Goal: Task Accomplishment & Management: Manage account settings

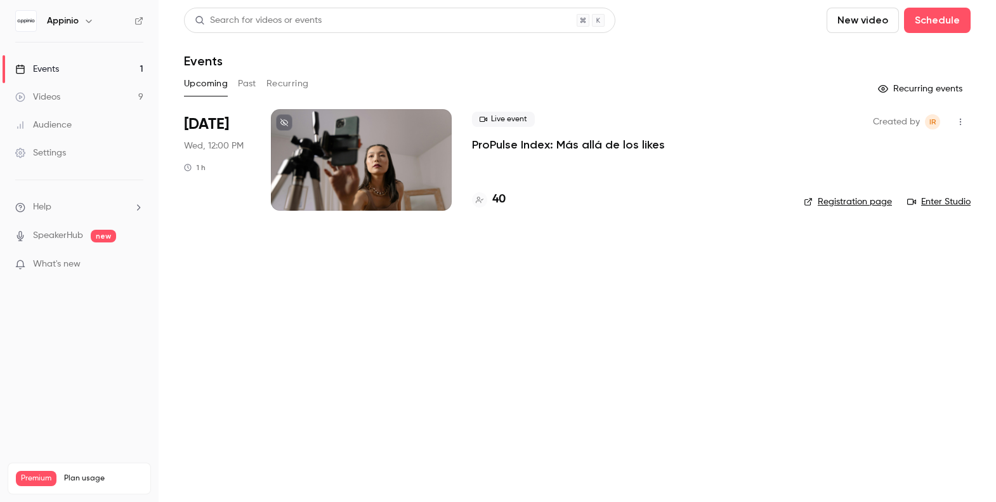
click at [588, 171] on div "Live event ProPulse Index: Más allá de los likes 40" at bounding box center [627, 159] width 311 height 101
click at [580, 143] on p "ProPulse Index: Más allá de los likes" at bounding box center [568, 144] width 193 height 15
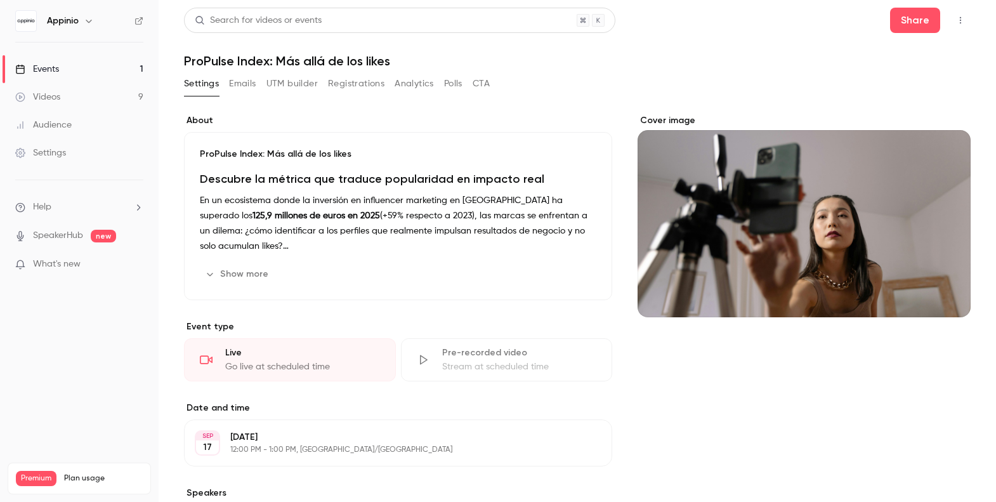
click at [355, 83] on button "Registrations" at bounding box center [356, 84] width 56 height 20
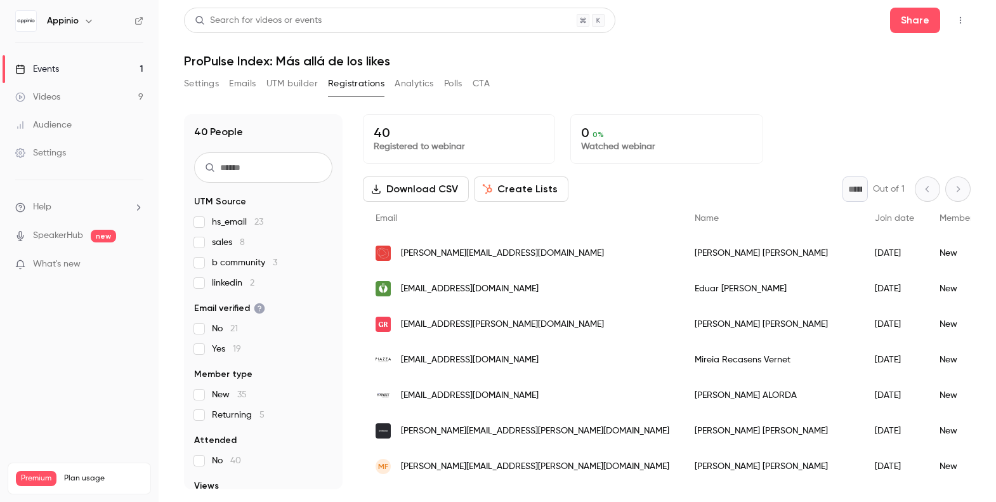
click at [254, 259] on span "b community 3" at bounding box center [244, 262] width 65 height 13
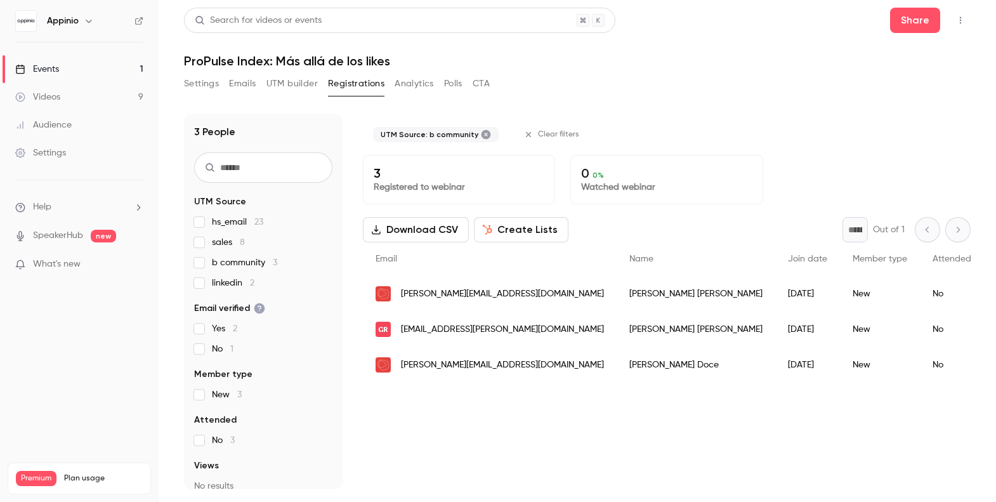
click at [254, 259] on span "b community 3" at bounding box center [244, 262] width 65 height 13
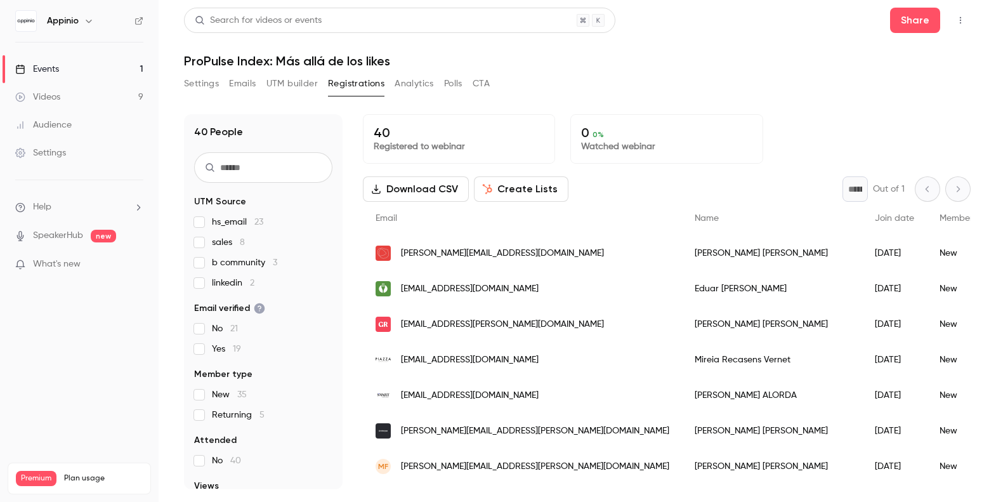
click at [228, 241] on span "sales 8" at bounding box center [228, 242] width 33 height 13
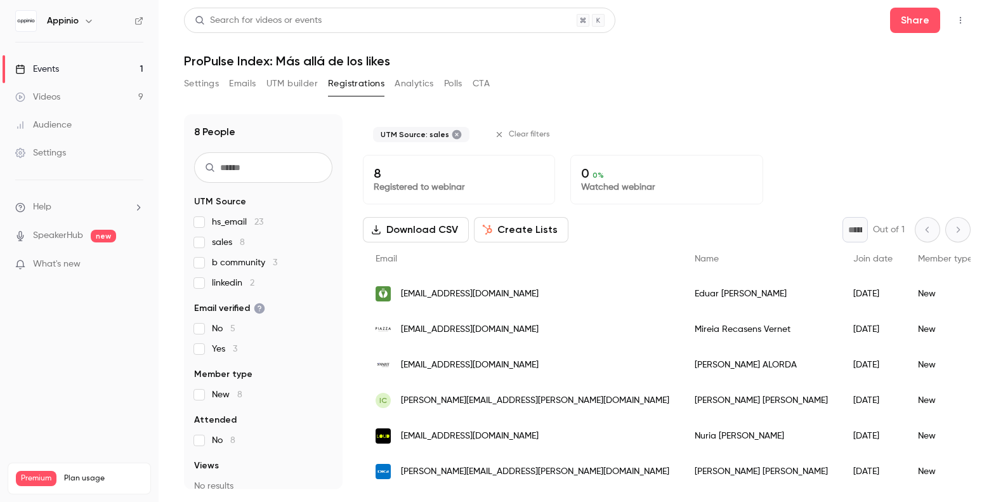
click at [228, 241] on span "sales 8" at bounding box center [228, 242] width 33 height 13
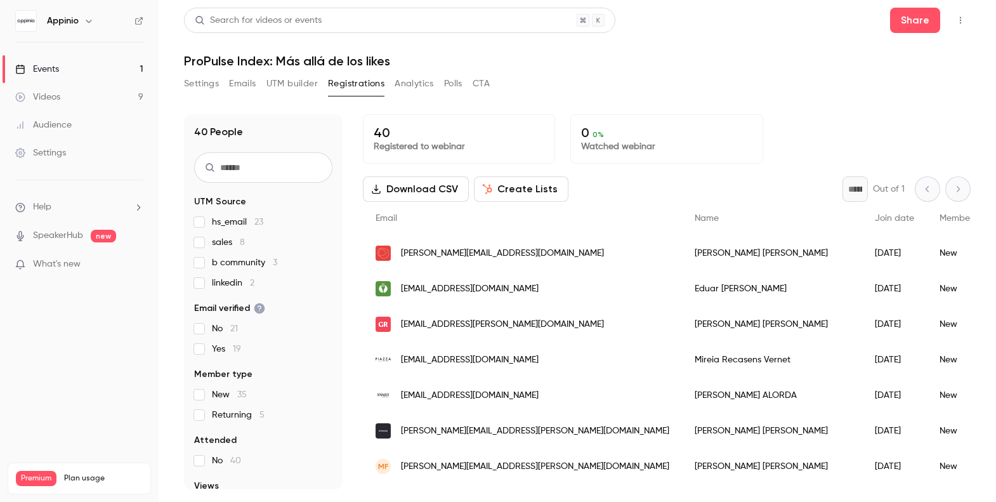
click at [228, 223] on span "hs_email 23" at bounding box center [237, 222] width 51 height 13
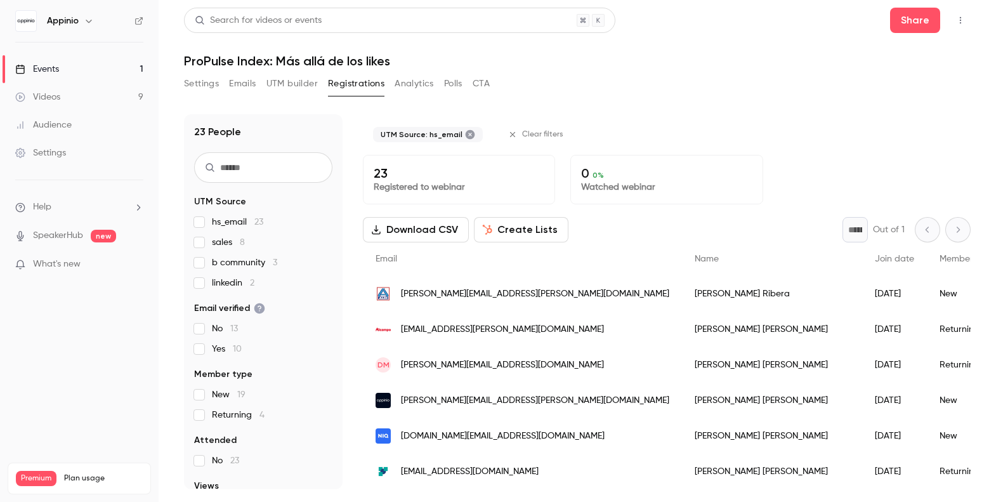
click at [228, 223] on span "hs_email 23" at bounding box center [237, 222] width 51 height 13
